Goal: Check status

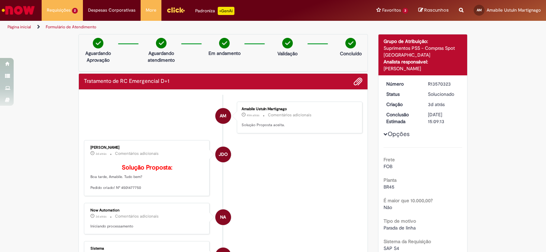
scroll to position [34, 0]
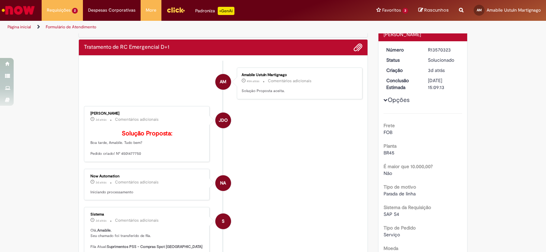
click at [165, 178] on div "Now Automation" at bounding box center [147, 176] width 114 height 4
drag, startPoint x: 118, startPoint y: 165, endPoint x: 140, endPoint y: 165, distance: 21.2
click at [140, 157] on p "Solução Proposta: Boa tarde, Amabile. Tudo bem? Pedido criado! Nº 4501477750" at bounding box center [147, 143] width 114 height 26
copy p "4501477750"
drag, startPoint x: 88, startPoint y: 112, endPoint x: 133, endPoint y: 113, distance: 45.4
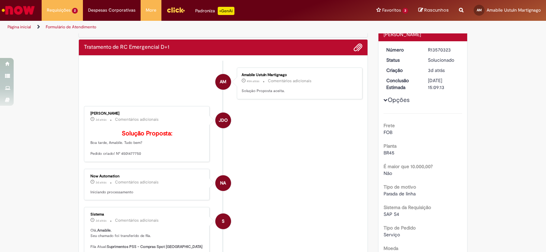
click at [133, 113] on div "[PERSON_NAME]" at bounding box center [147, 114] width 114 height 4
copy div "[PERSON_NAME]"
click at [255, 97] on div "Amabile Ustuln Martignago 44m atrás 44 minutos atrás Comentários adicionais Sol…" at bounding box center [299, 84] width 121 height 28
drag, startPoint x: 119, startPoint y: 164, endPoint x: 141, endPoint y: 164, distance: 22.5
click at [141, 157] on p "Solução Proposta: Boa tarde, Amabile. Tudo bem? Pedido criado! Nº 4501477750" at bounding box center [147, 143] width 114 height 26
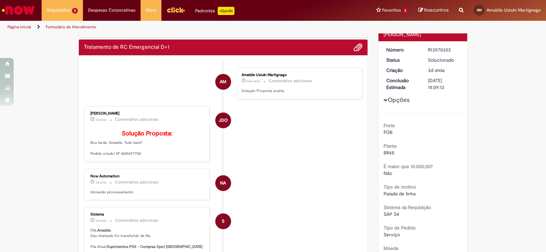
copy p "4501477750"
